Goal: Task Accomplishment & Management: Use online tool/utility

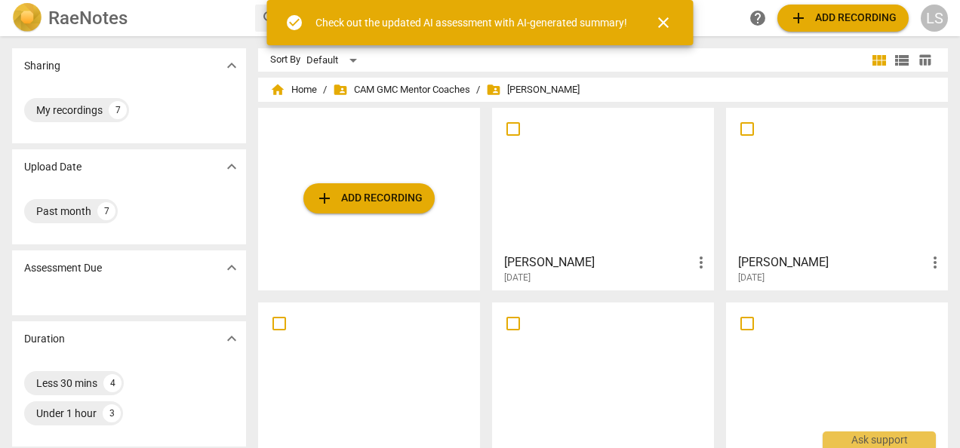
click at [367, 199] on span "add Add recording" at bounding box center [368, 198] width 107 height 18
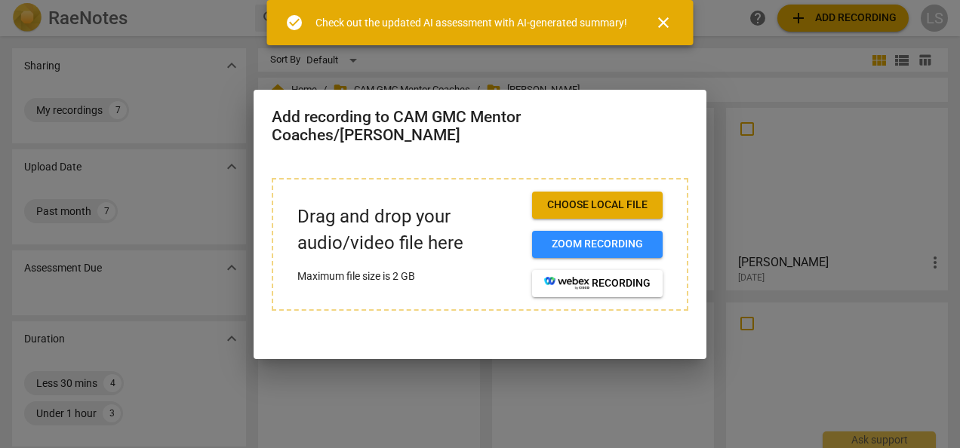
click at [611, 208] on span "Choose local file" at bounding box center [597, 205] width 106 height 15
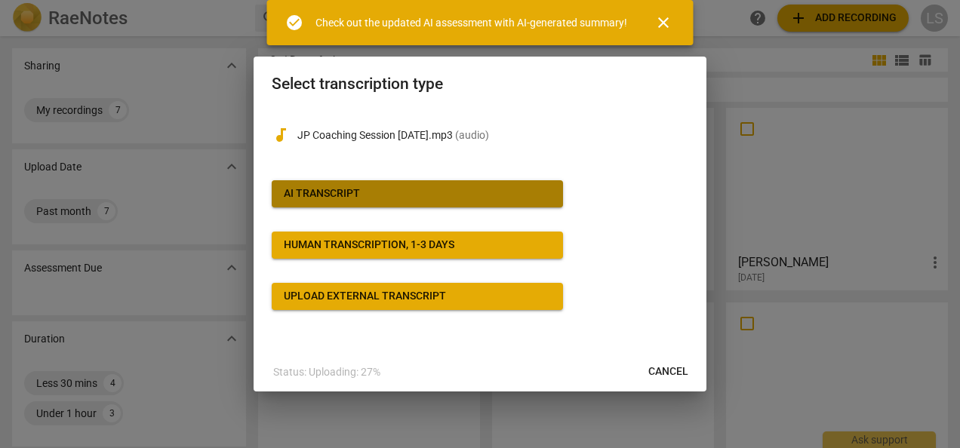
click at [468, 195] on span "AI Transcript" at bounding box center [417, 193] width 267 height 15
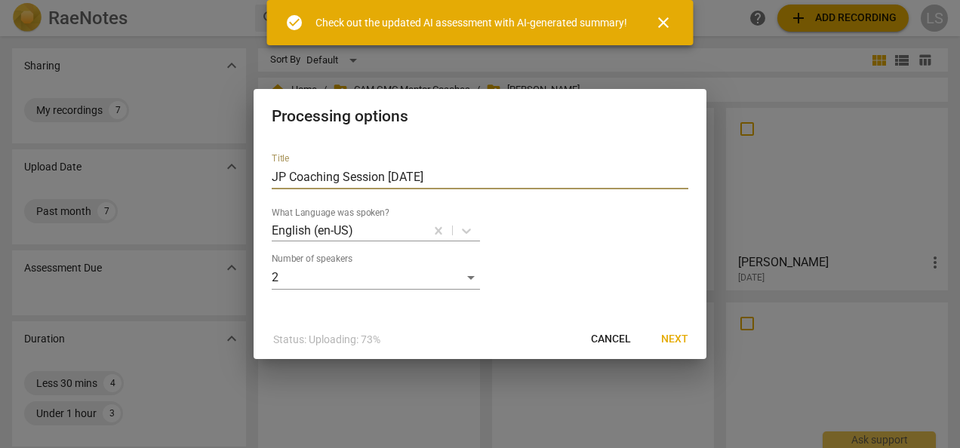
drag, startPoint x: 462, startPoint y: 168, endPoint x: 99, endPoint y: 194, distance: 363.9
click at [99, 194] on div "Processing options Title JP Coaching Session [DATE] What Language was spoken? E…" at bounding box center [480, 224] width 960 height 448
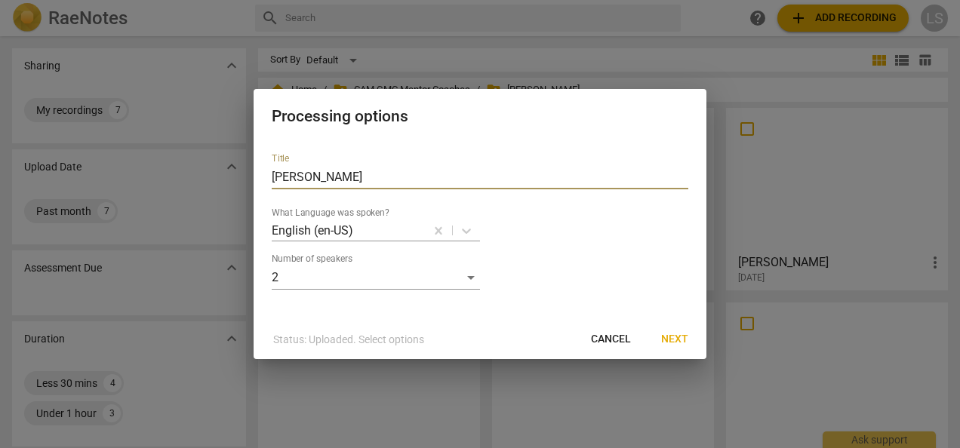
type input "[PERSON_NAME]"
click at [673, 332] on span "Next" at bounding box center [674, 339] width 27 height 15
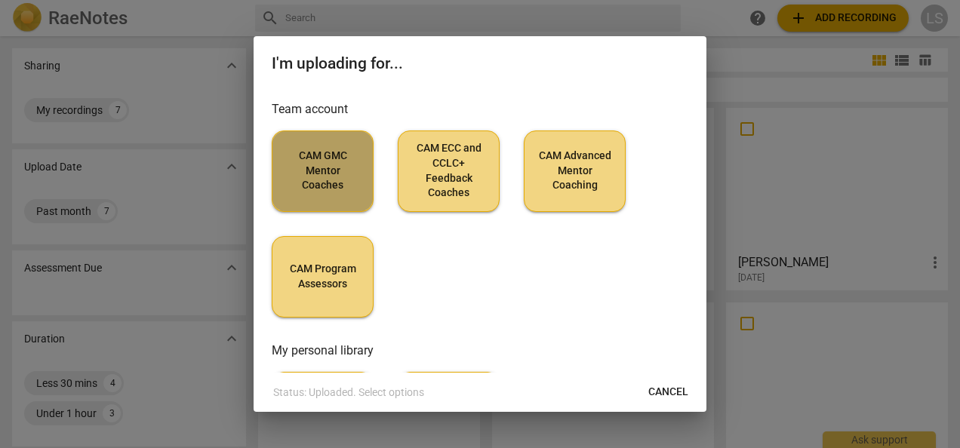
click at [317, 158] on span "CAM GMC Mentor Coaches" at bounding box center [323, 171] width 76 height 45
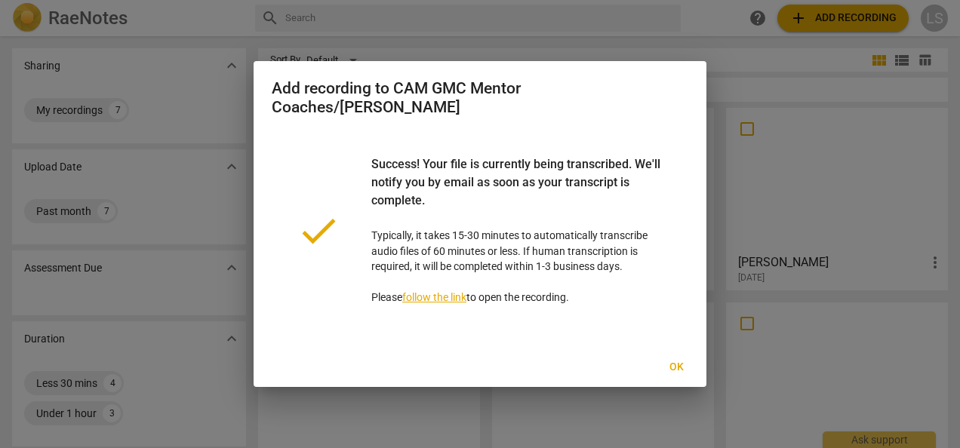
click at [678, 367] on span "Ok" at bounding box center [676, 367] width 24 height 15
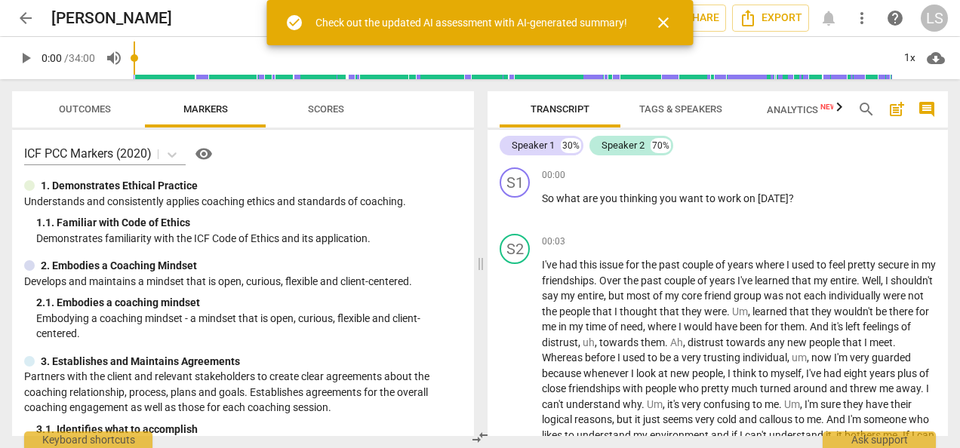
click at [680, 110] on span "Tags & Speakers" at bounding box center [680, 108] width 83 height 11
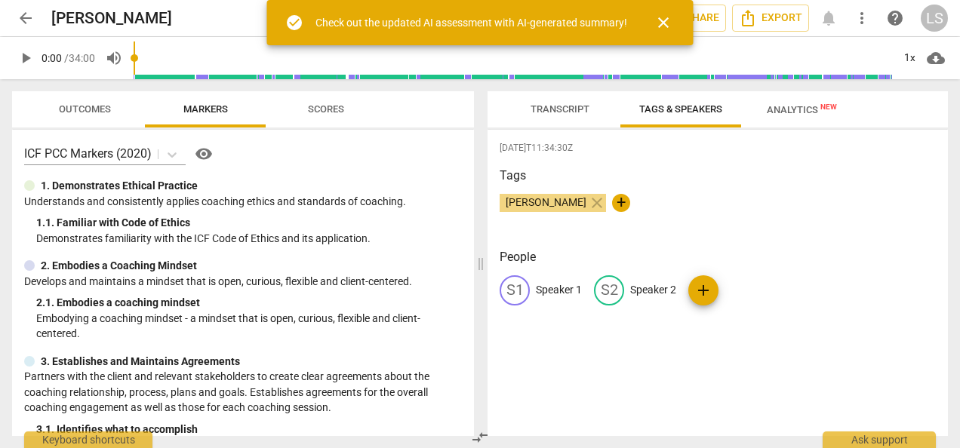
drag, startPoint x: 562, startPoint y: 286, endPoint x: 557, endPoint y: 274, distance: 12.9
click at [562, 288] on p "Speaker 1" at bounding box center [559, 290] width 46 height 16
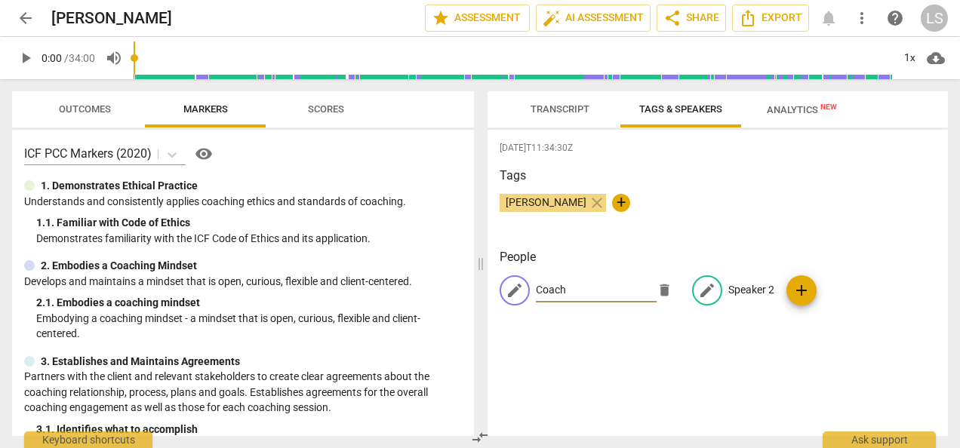
type input "Coach"
click at [737, 288] on p "Speaker 2" at bounding box center [751, 290] width 46 height 16
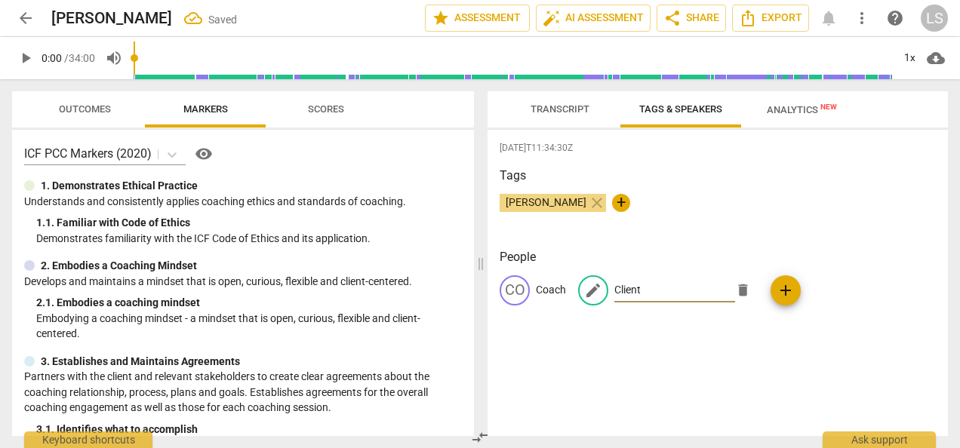
type input "Client"
click at [777, 24] on span "Export" at bounding box center [770, 18] width 63 height 18
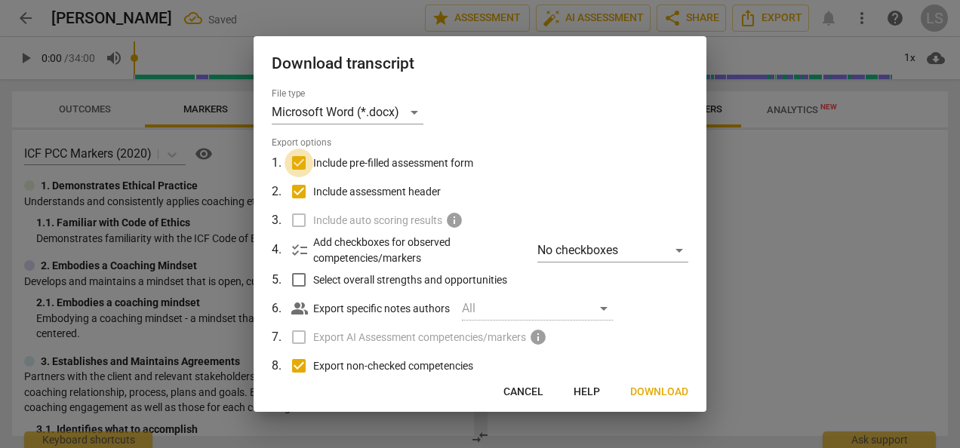
click at [295, 156] on input "Include pre-filled assessment form" at bounding box center [299, 163] width 29 height 29
checkbox input "false"
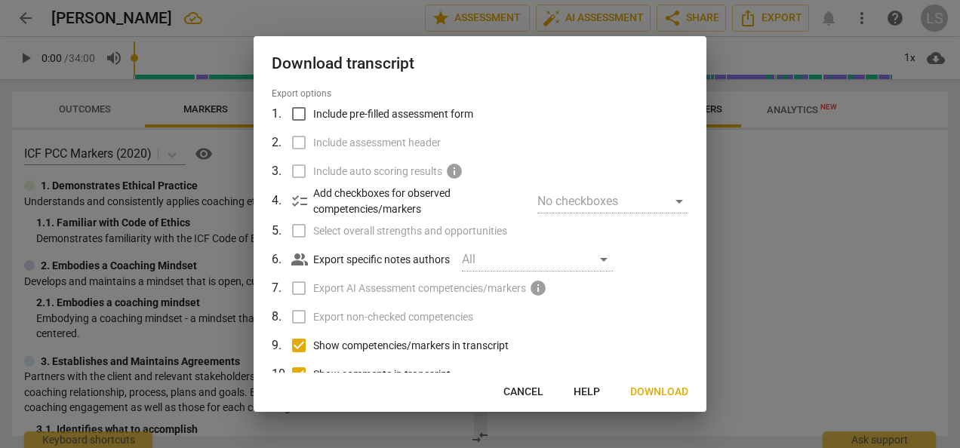
scroll to position [124, 0]
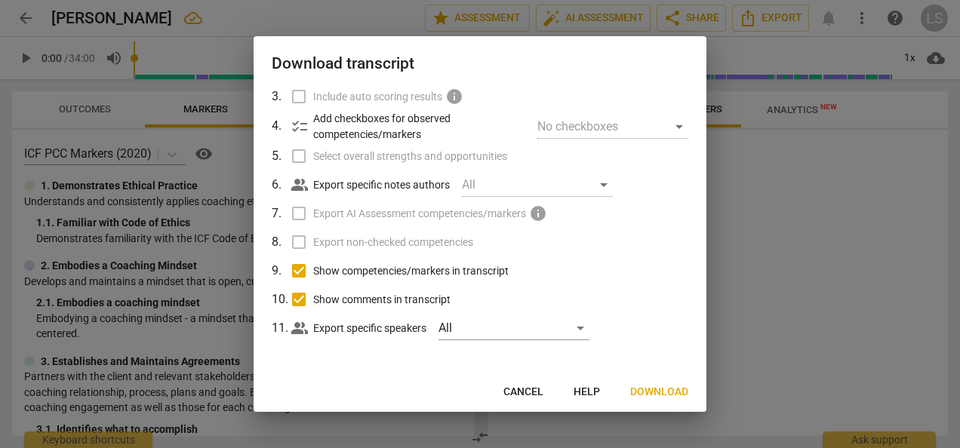
click at [297, 275] on input "Show competencies/markers in transcript" at bounding box center [299, 271] width 29 height 29
checkbox input "false"
click at [297, 297] on input "Show comments in transcript" at bounding box center [299, 299] width 29 height 29
checkbox input "false"
click at [649, 389] on span "Download" at bounding box center [659, 392] width 58 height 15
